Goal: Transaction & Acquisition: Purchase product/service

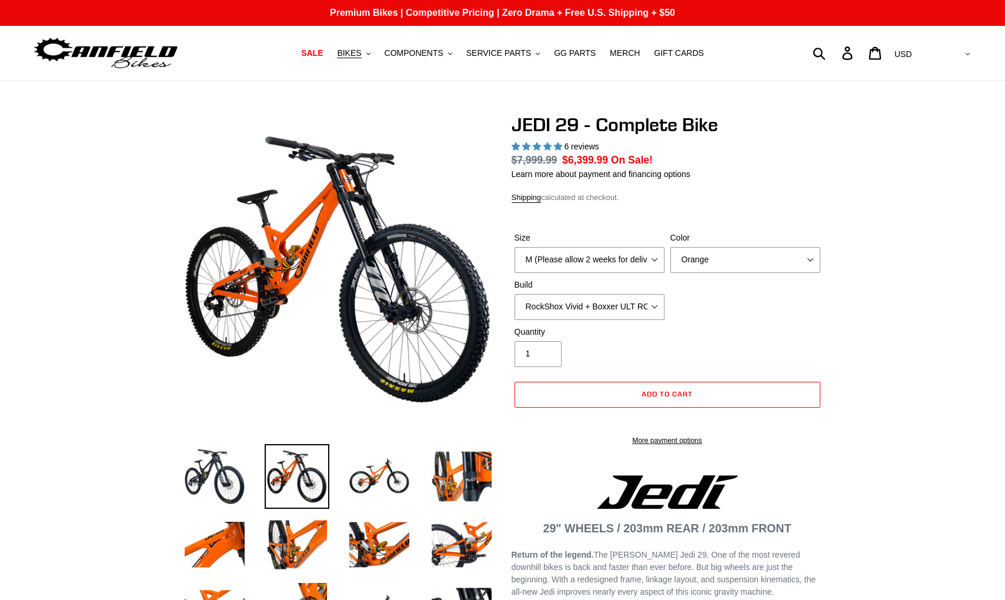
select select "highest-rating"
click at [360, 55] on span "BIKES" at bounding box center [349, 53] width 24 height 10
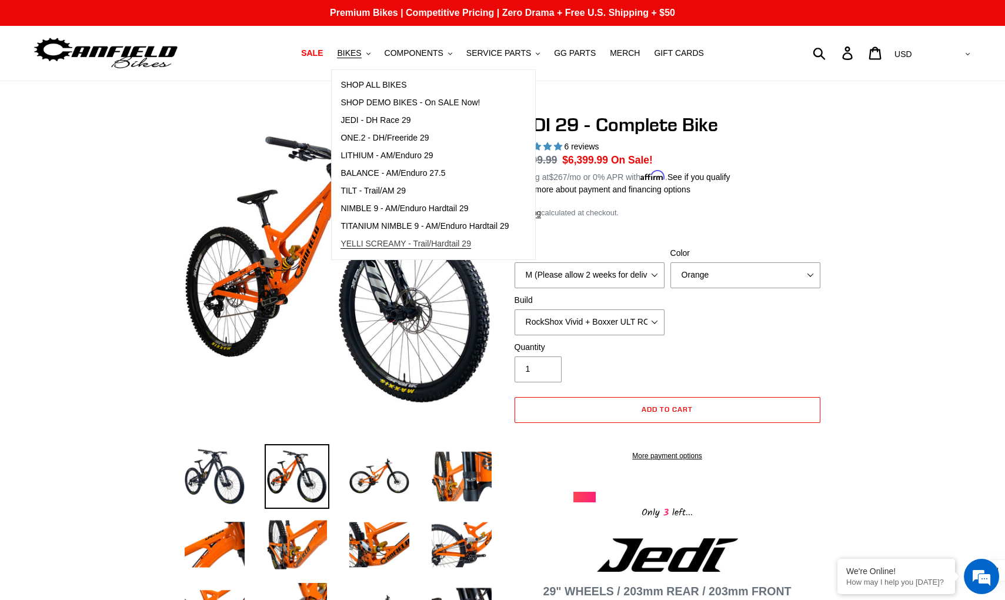
click at [379, 241] on span "YELLI SCREAMY - Trail/Hardtail 29" at bounding box center [406, 244] width 131 height 10
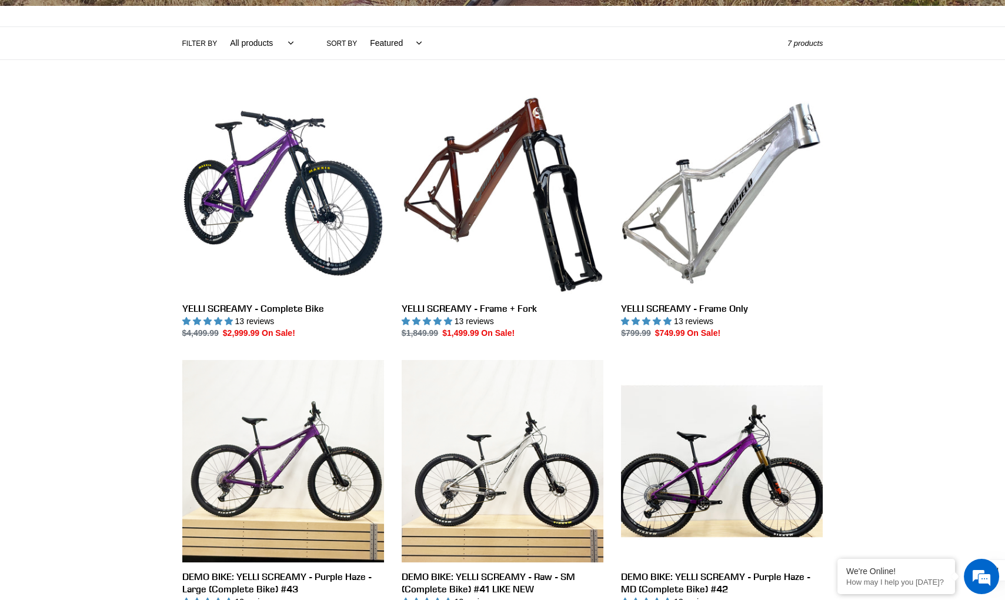
scroll to position [261, 0]
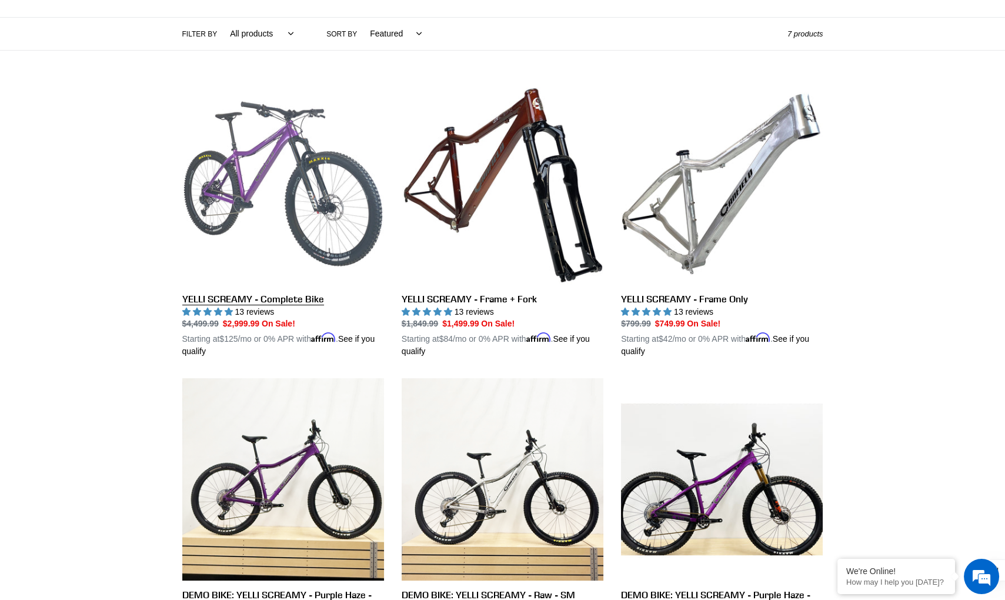
click at [279, 177] on link "YELLI SCREAMY - Complete Bike" at bounding box center [283, 220] width 202 height 275
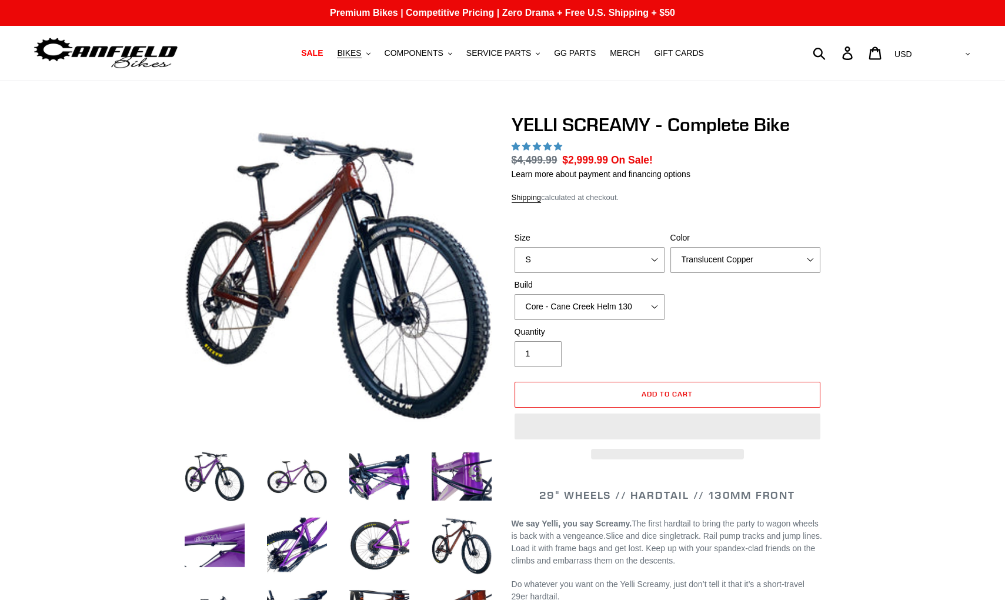
select select "highest-rating"
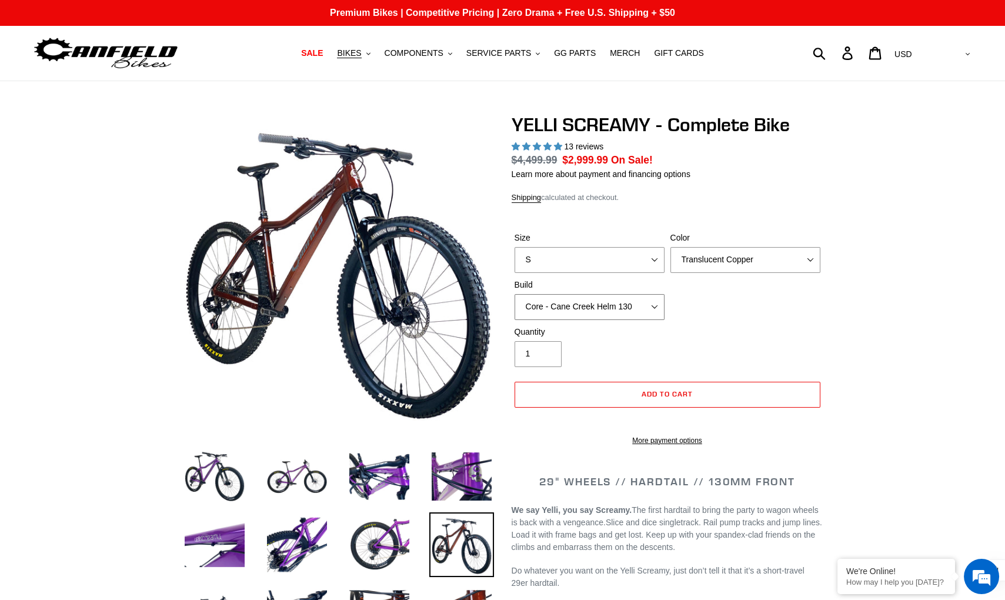
click at [636, 304] on select "Core - Cane Creek Helm 130 Pro - Cane Creek Helm 130 Core - Fox 34 SL Factory G…" at bounding box center [590, 307] width 150 height 26
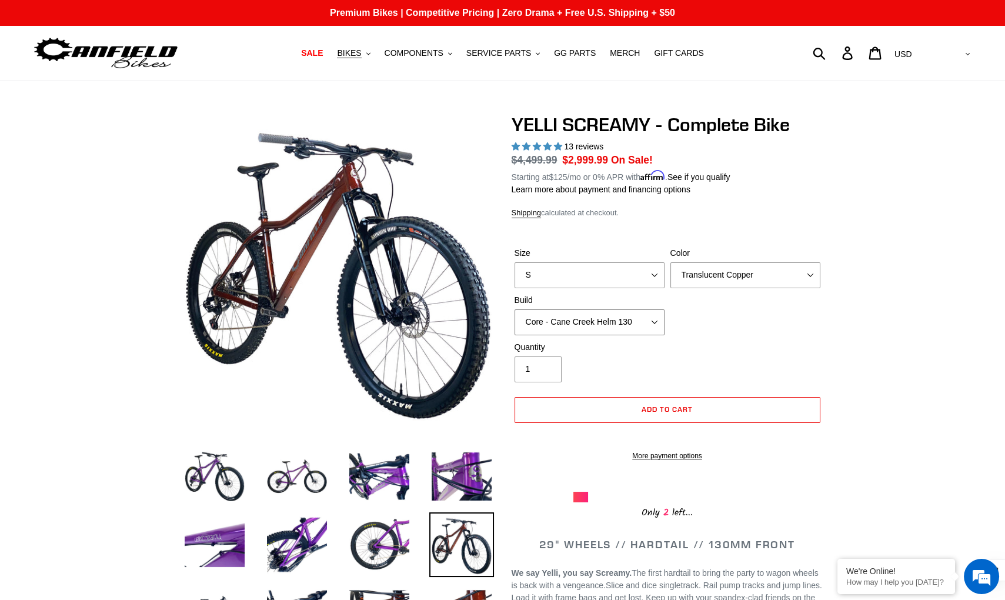
select select "Pro - RockShox Pike Ultimate 130"
click at [515, 309] on select "Core - Cane Creek Helm 130 Pro - Cane Creek Helm 130 Core - Fox 34 SL Factory G…" at bounding box center [590, 322] width 150 height 26
click at [642, 322] on select "Core - Cane Creek Helm 130 Pro - Cane Creek Helm 130 Core - Fox 34 SL Factory G…" at bounding box center [590, 322] width 150 height 26
click at [515, 309] on select "Core - Cane Creek Helm 130 Pro - Cane Creek Helm 130 Core - Fox 34 SL Factory G…" at bounding box center [590, 322] width 150 height 26
